Goal: Information Seeking & Learning: Learn about a topic

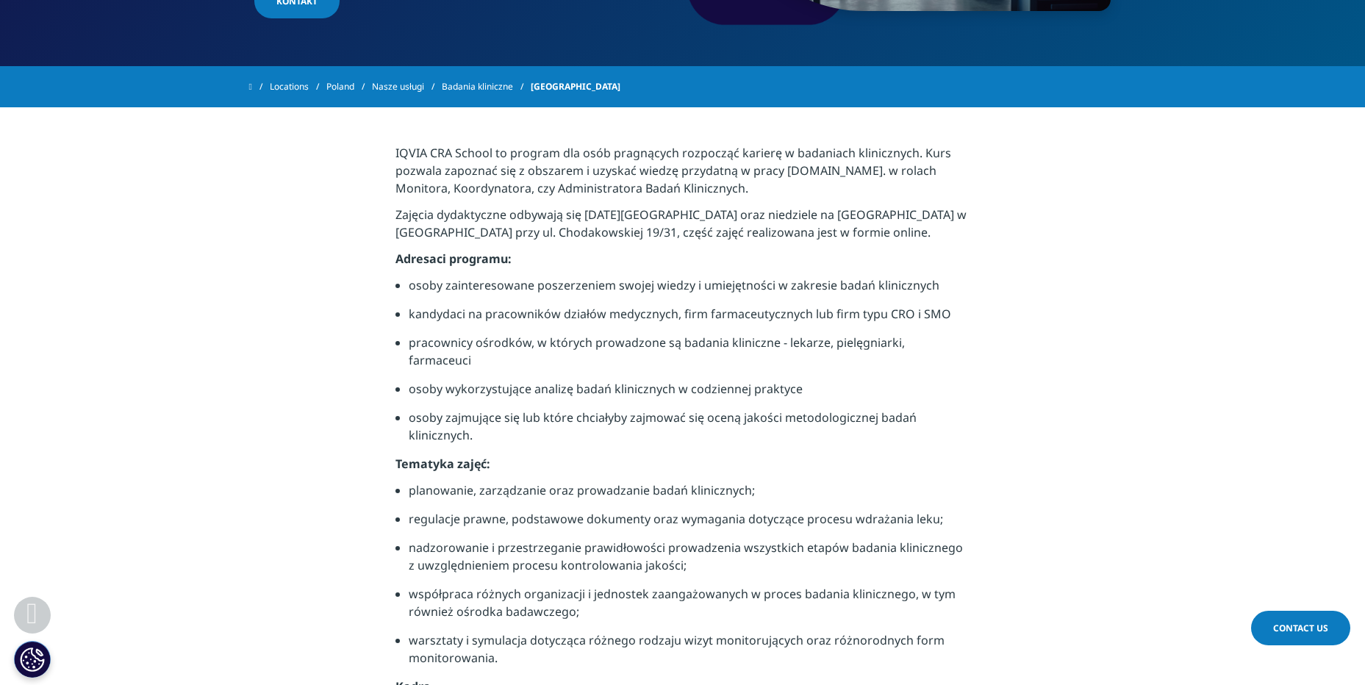
scroll to position [267, 0]
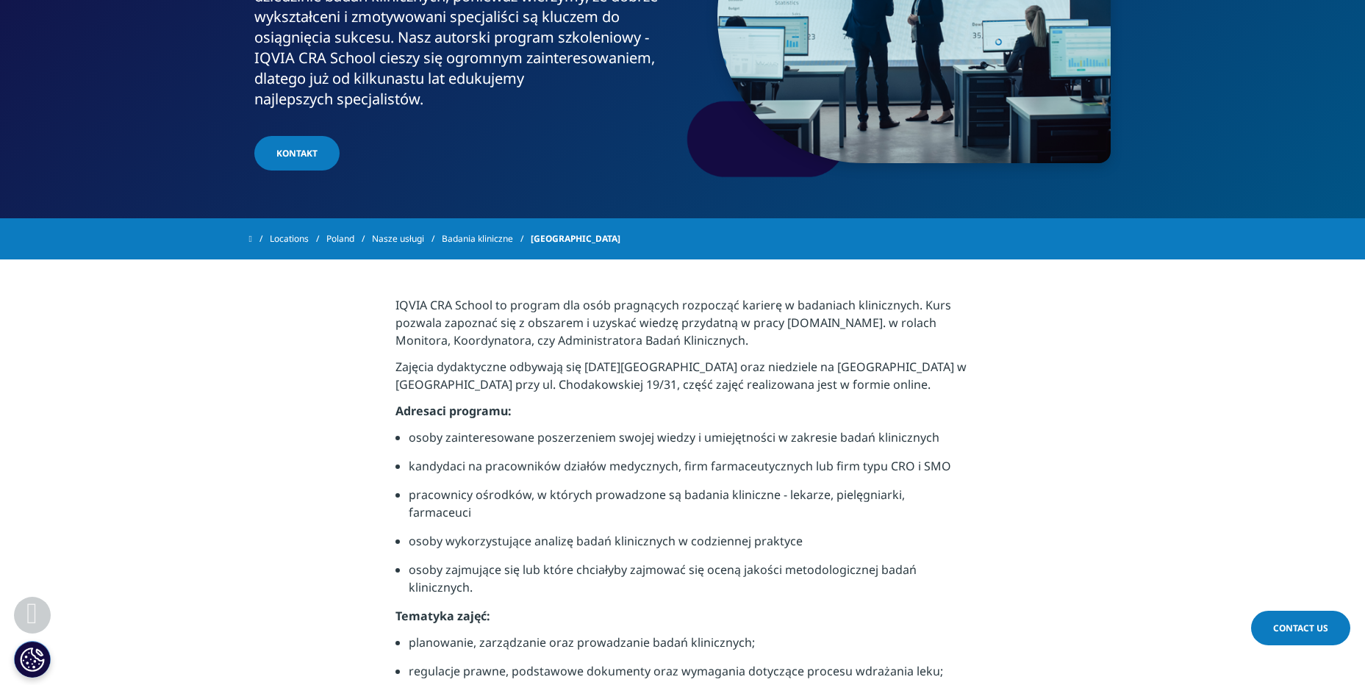
click at [508, 241] on link "Badania kliniczne" at bounding box center [486, 239] width 89 height 26
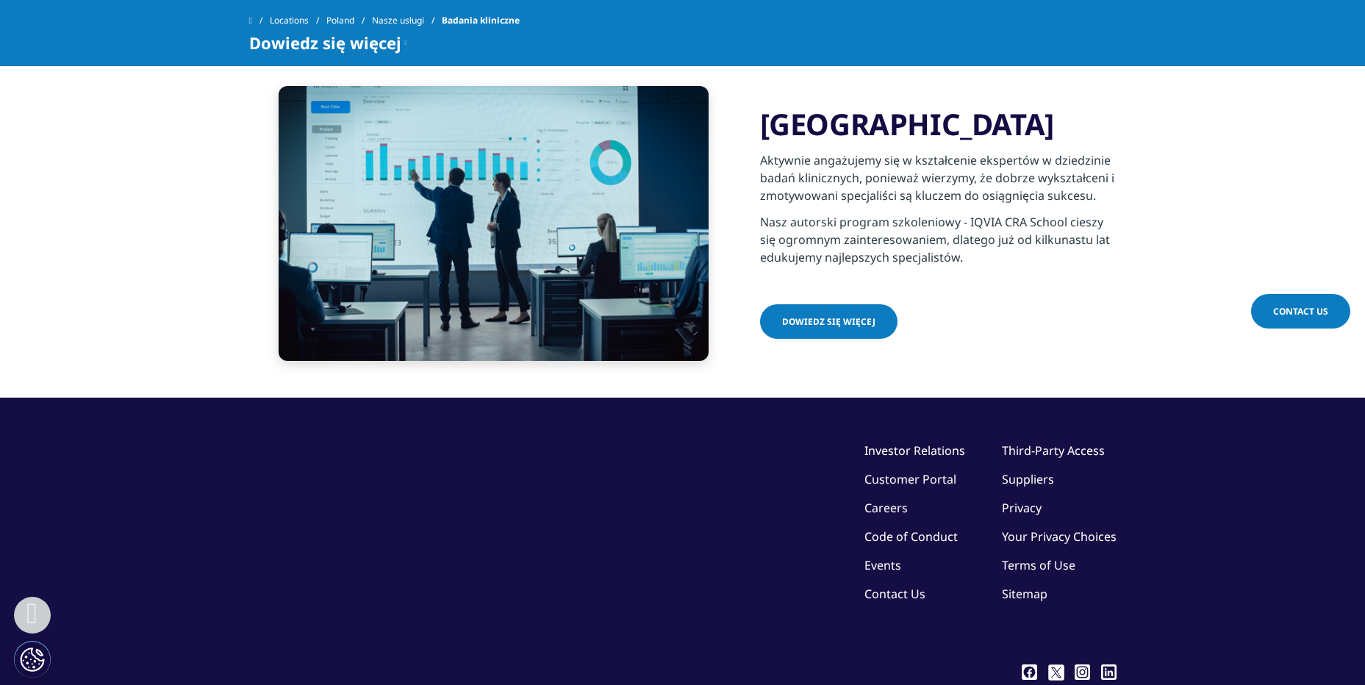
scroll to position [306, 0]
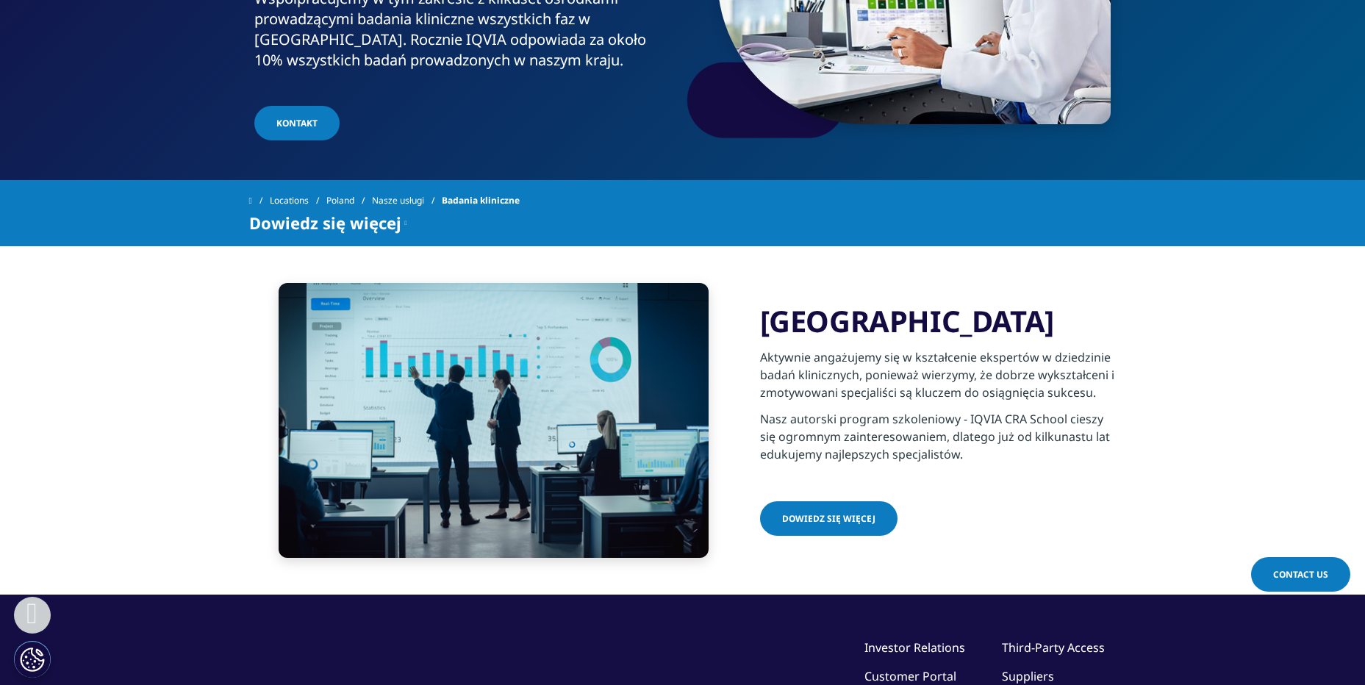
click at [826, 513] on span "Dowiedz się więcej" at bounding box center [828, 518] width 93 height 12
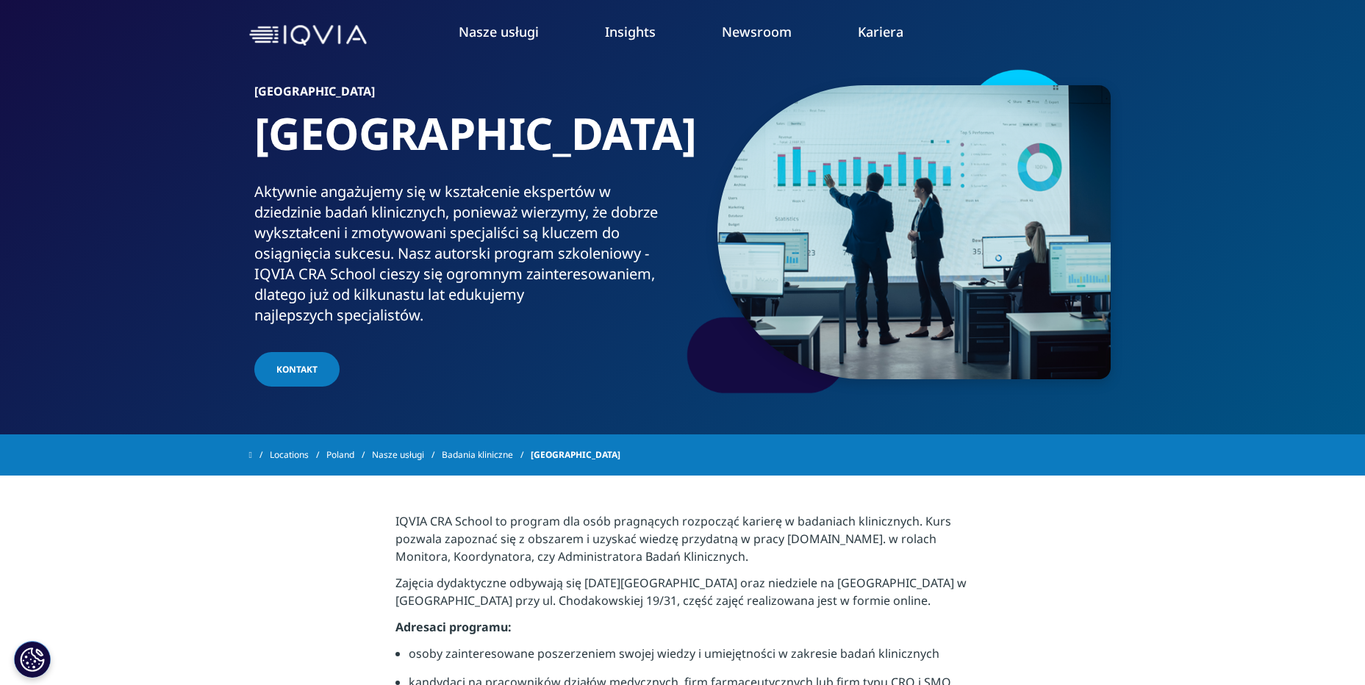
scroll to position [46, 0]
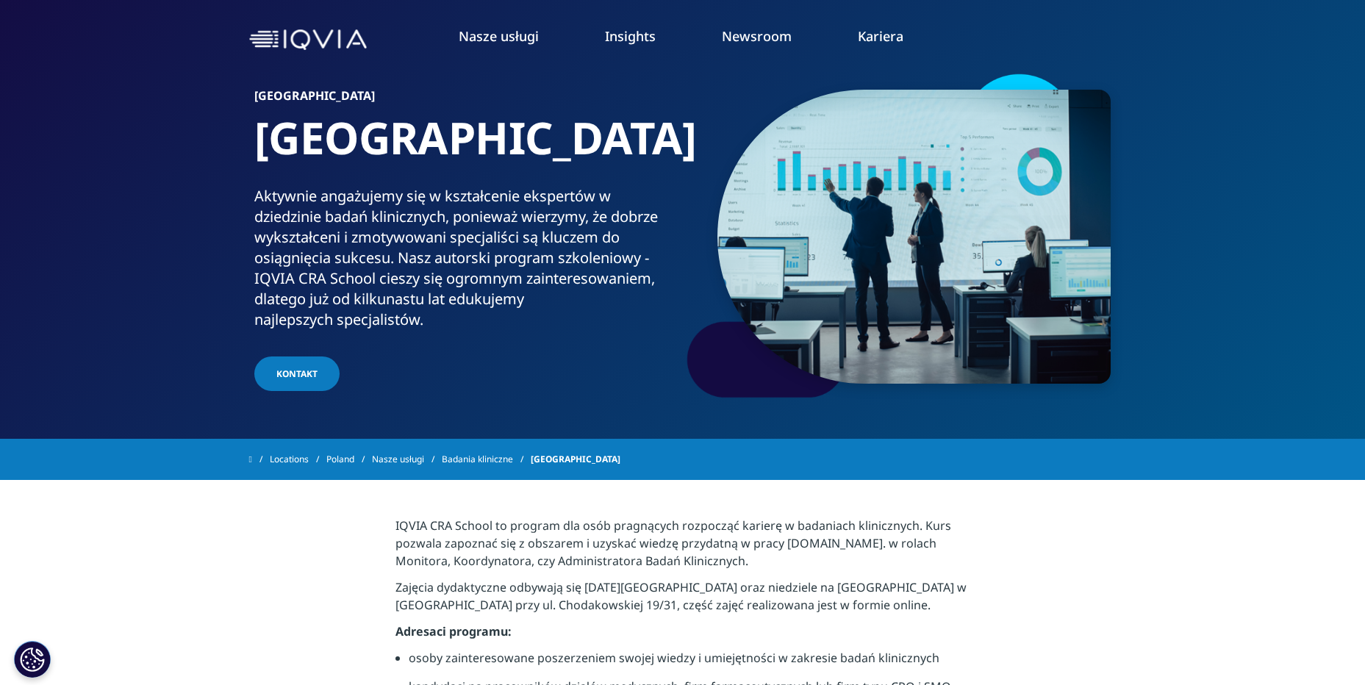
click at [328, 379] on link "KONTAKT" at bounding box center [296, 373] width 85 height 35
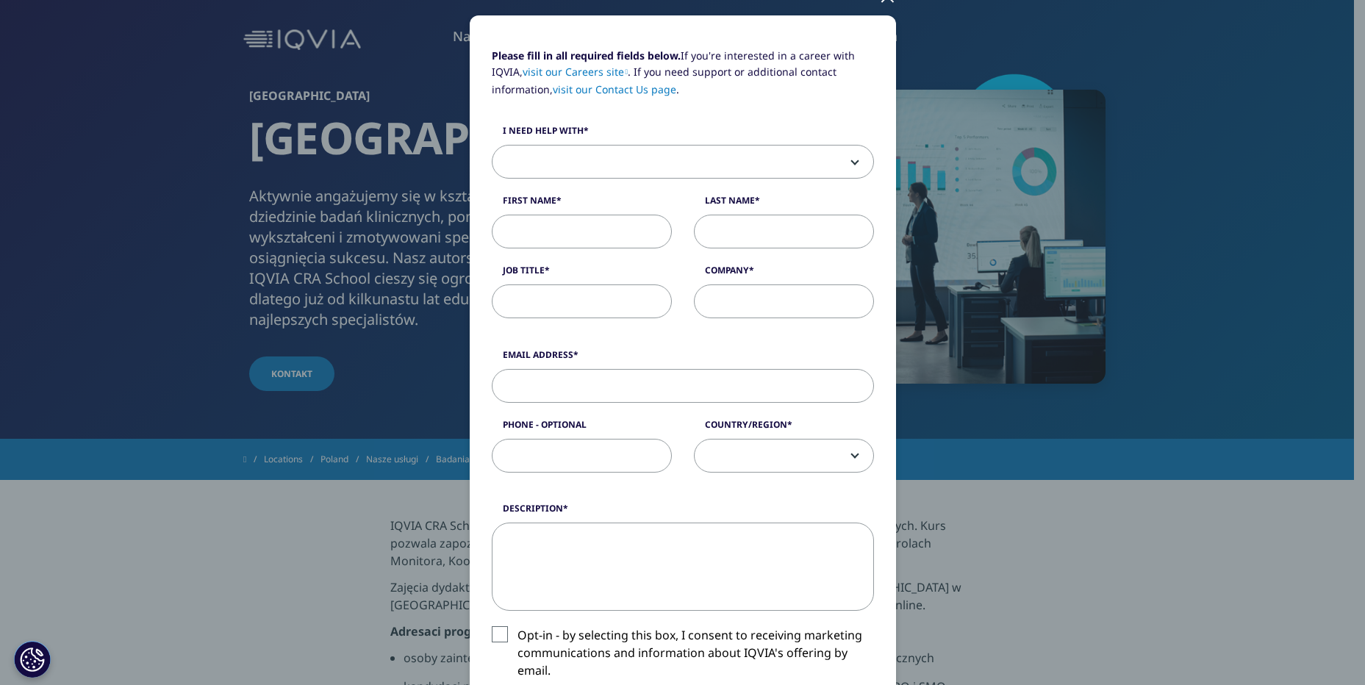
scroll to position [0, 0]
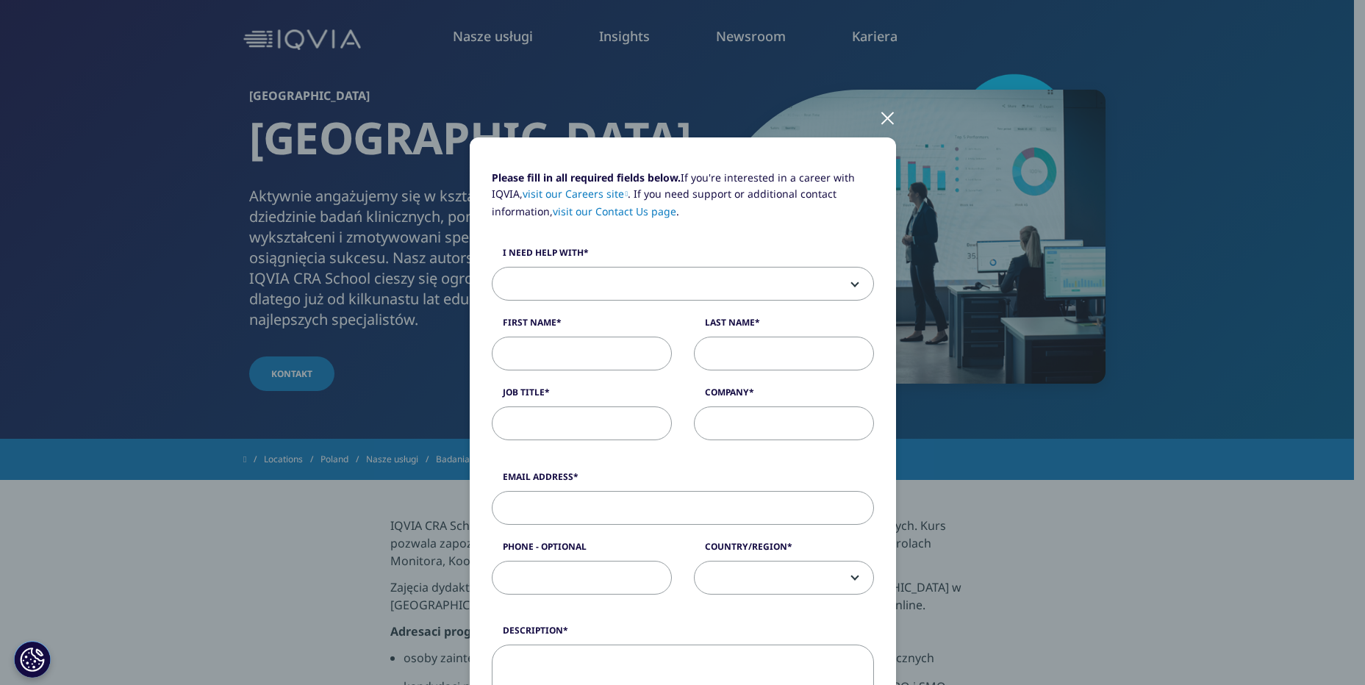
click at [866, 118] on div "Please fill in all required fields below. If you're interested in a career with…" at bounding box center [682, 611] width 867 height 1222
click at [872, 110] on div "Please fill in all required fields below. If you're interested in a career with…" at bounding box center [682, 611] width 867 height 1222
click at [879, 113] on div at bounding box center [887, 117] width 17 height 40
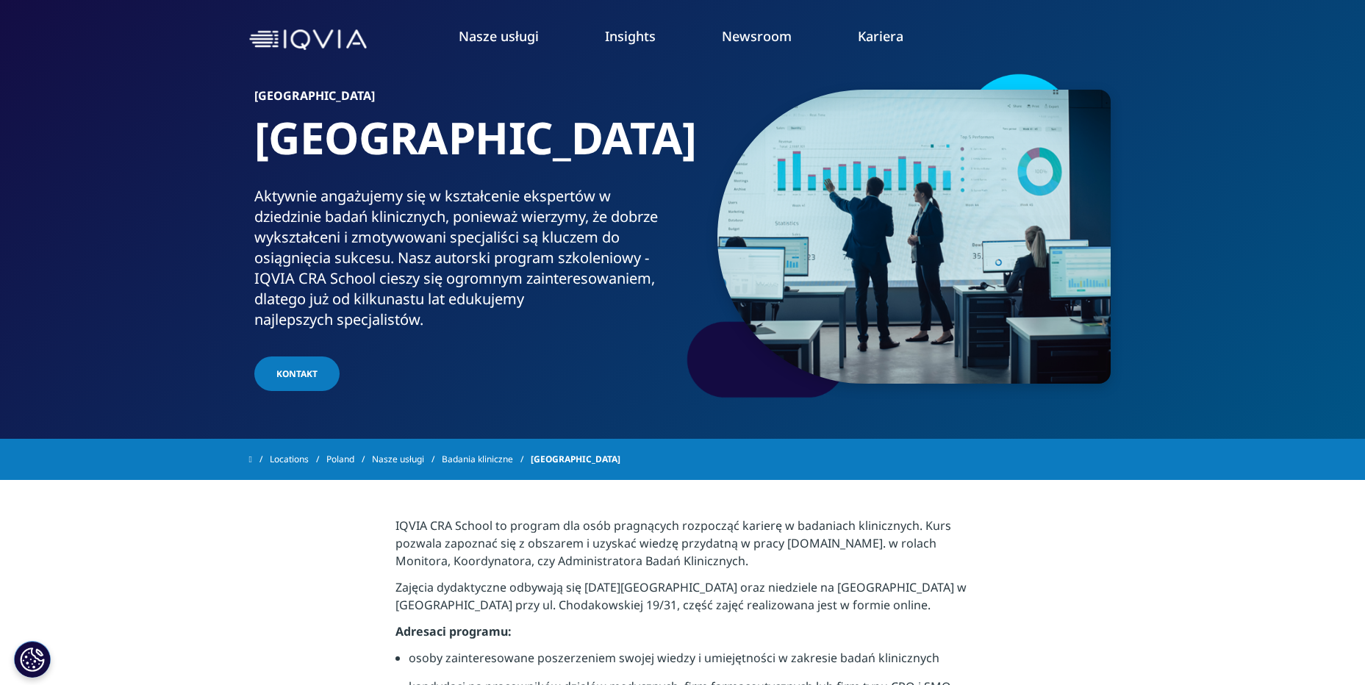
click at [137, 245] on div "PRACA W IQVIA Naszą misją jest przyspieszenie innowacji na rzecz zdrowszego świ…" at bounding box center [387, 216] width 651 height 285
click at [135, 236] on link "DOWIEDZ SIĘ WIĘCEJ" at bounding box center [225, 237] width 326 height 12
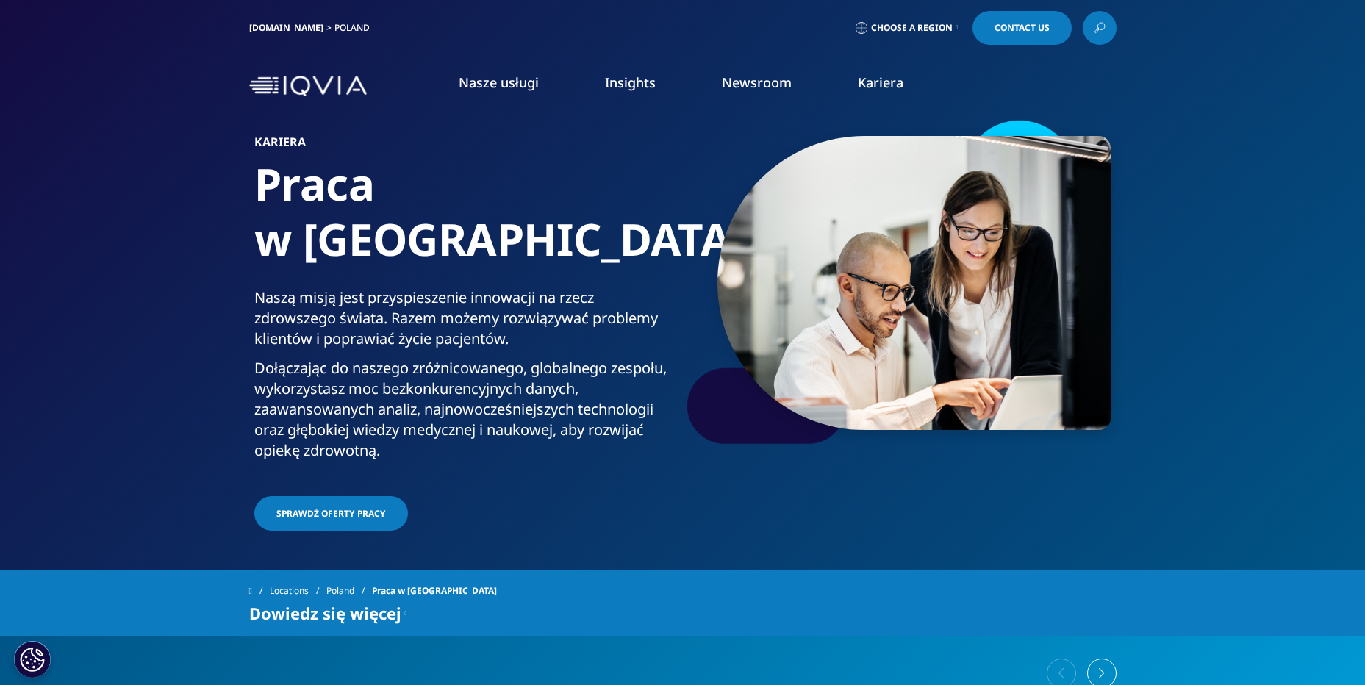
click at [281, 507] on span "SPRAWDŻ OFERTY PRACY" at bounding box center [330, 513] width 109 height 12
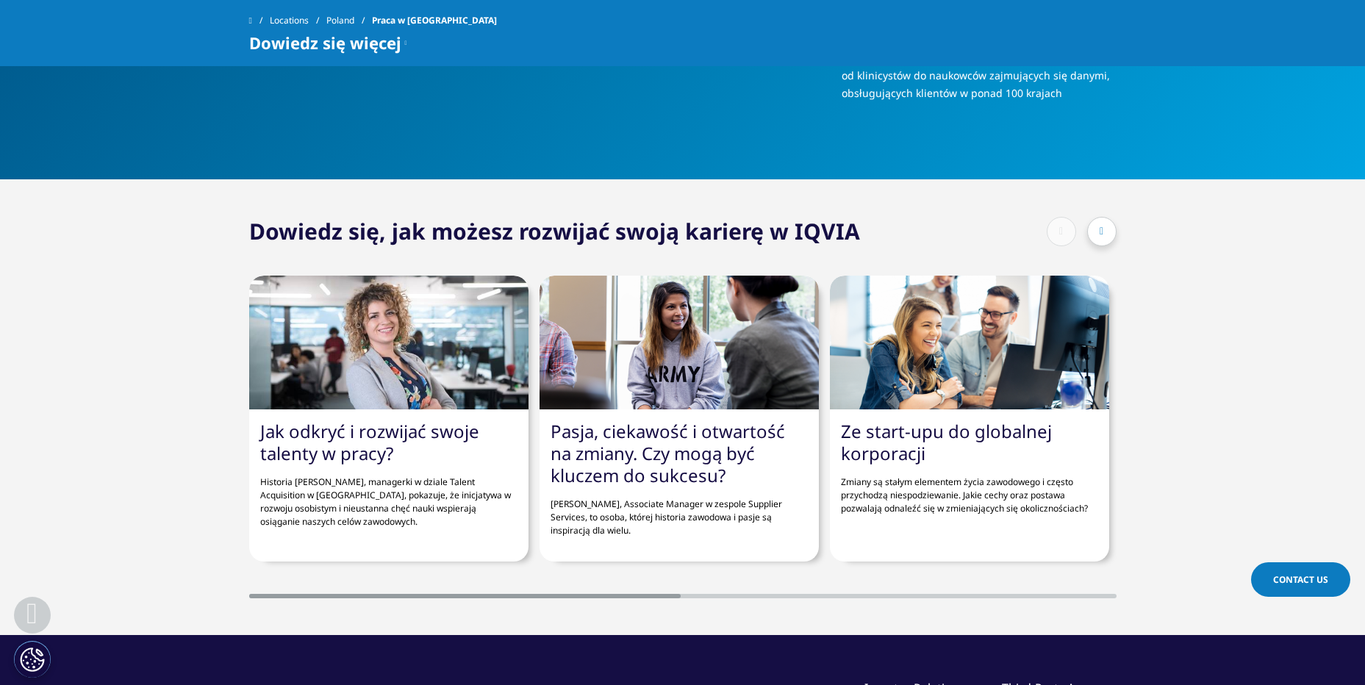
scroll to position [441, 0]
